Goal: Information Seeking & Learning: Learn about a topic

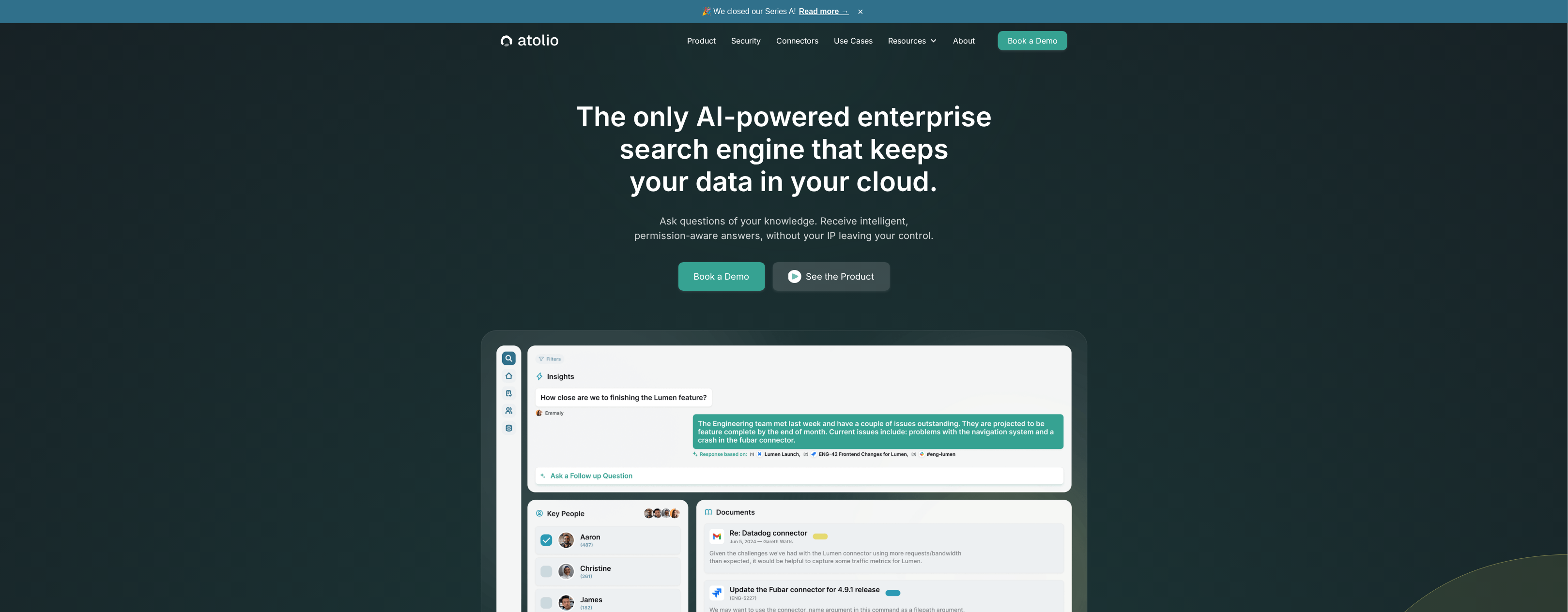
click at [862, 281] on div "See the Product" at bounding box center [841, 277] width 69 height 14
click at [748, 39] on link "Security" at bounding box center [746, 40] width 45 height 19
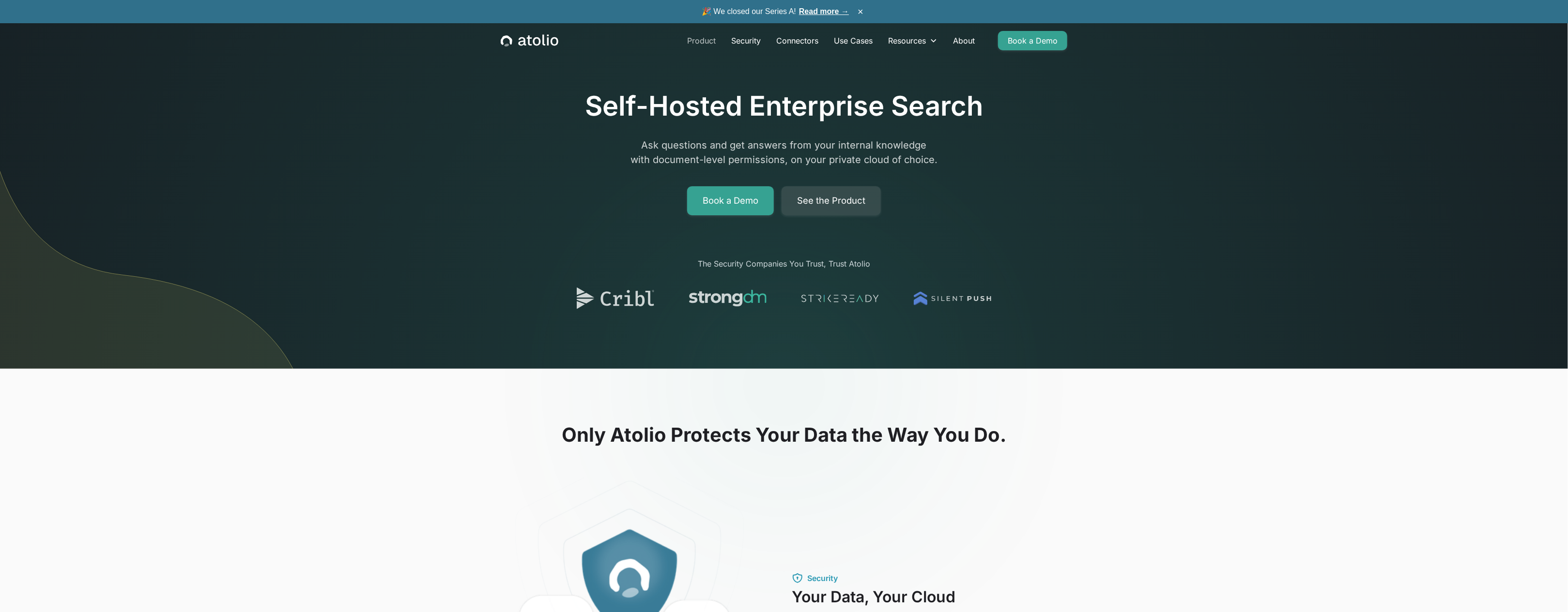
click at [706, 41] on link "Product" at bounding box center [702, 40] width 44 height 19
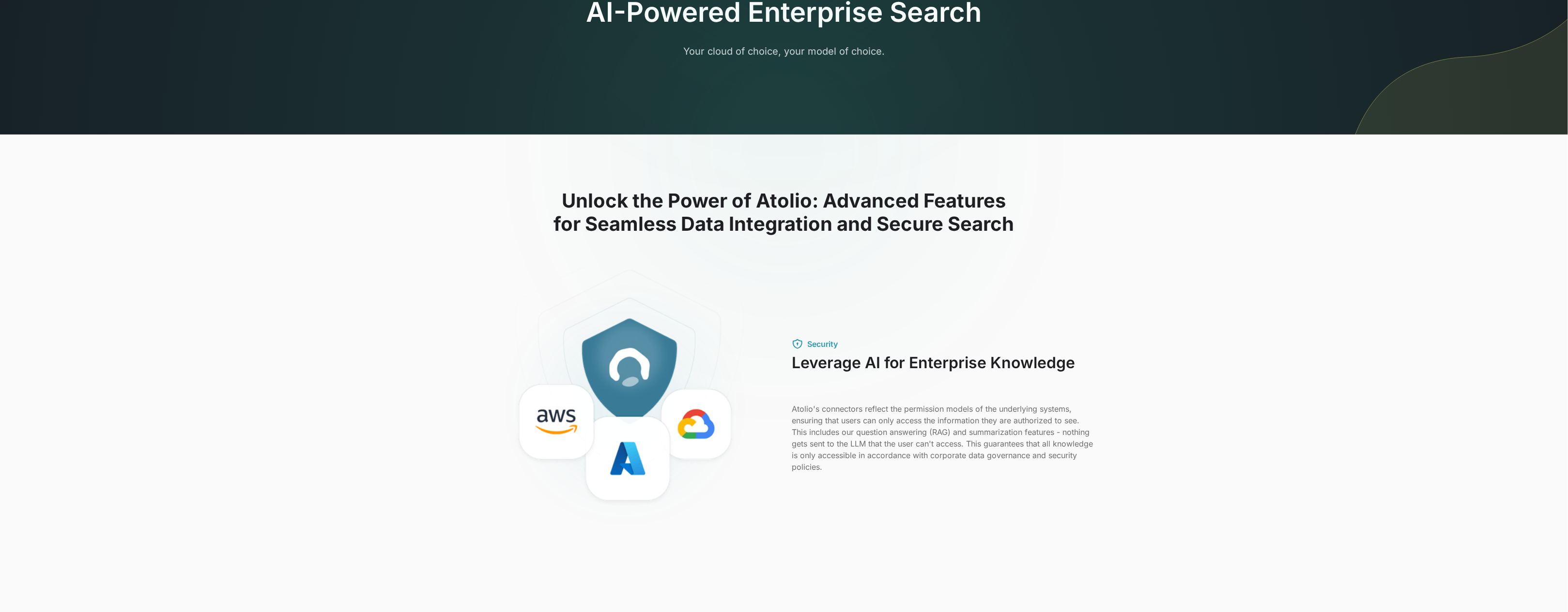
scroll to position [194, 0]
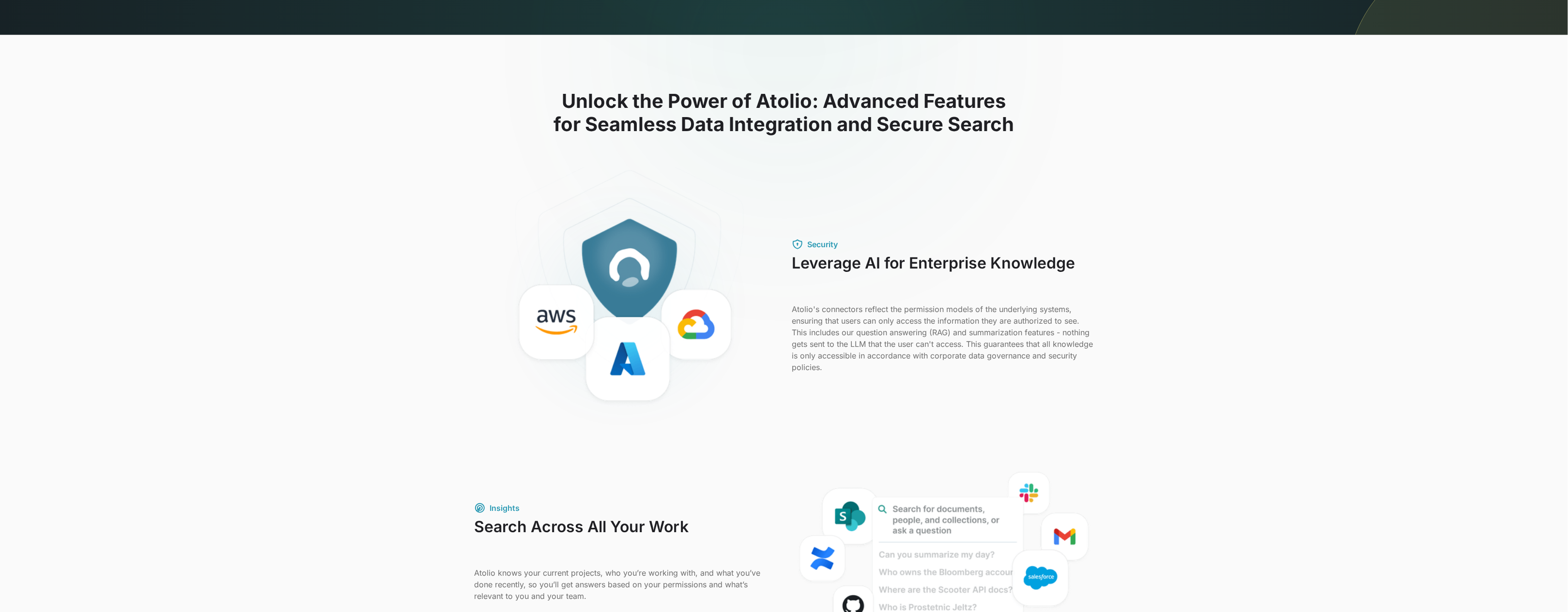
click at [1274, 167] on div "Unlock the Power of Atolio: Advanced Features for Seamless Data Integration and…" at bounding box center [784, 619] width 1568 height 1169
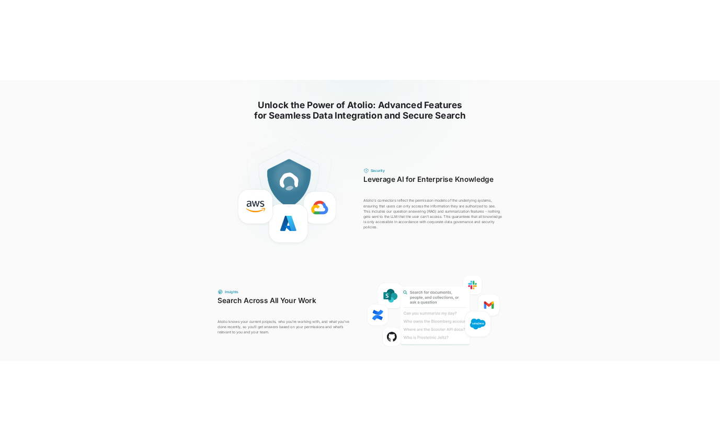
scroll to position [261, 0]
